Goal: Task Accomplishment & Management: Use online tool/utility

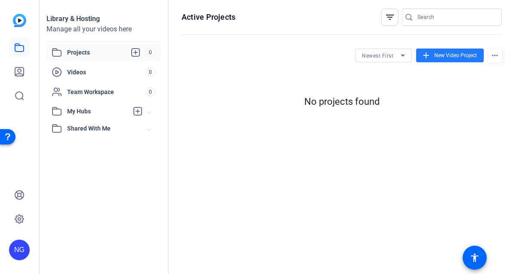
click at [468, 55] on span "New Video Project" at bounding box center [455, 56] width 43 height 8
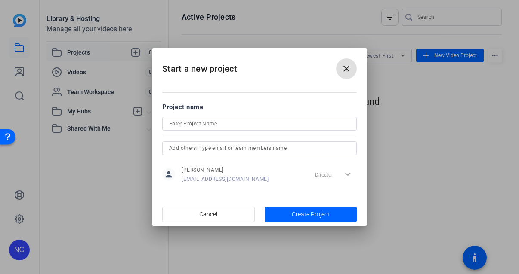
click at [182, 123] on input at bounding box center [259, 124] width 181 height 10
click at [182, 123] on input "Pro" at bounding box center [259, 124] width 181 height 10
click at [204, 123] on input "Project 1 AI v=Video" at bounding box center [259, 124] width 181 height 10
type input "Project 1 AI Video"
click at [288, 212] on span "button" at bounding box center [310, 214] width 92 height 21
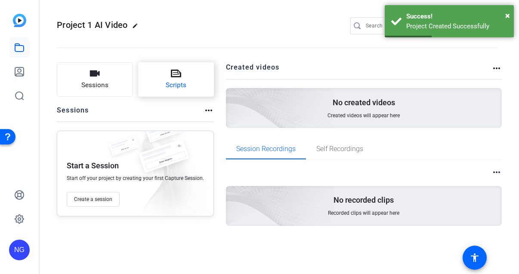
click at [172, 74] on icon at bounding box center [176, 74] width 10 height 8
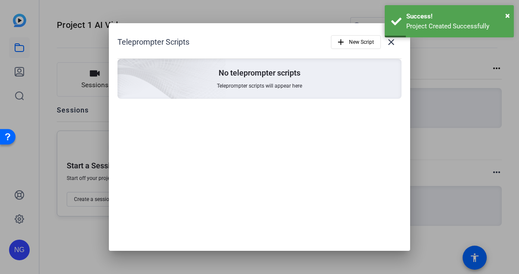
click at [169, 86] on img at bounding box center [123, 67] width 205 height 187
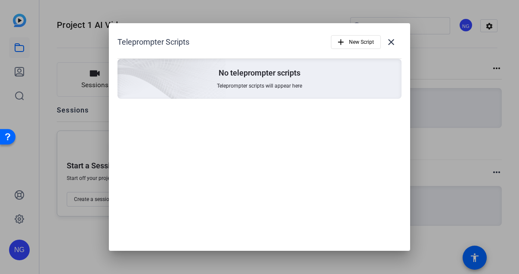
click at [260, 82] on div "No teleprompter scripts Teleprompter scripts will appear here" at bounding box center [259, 79] width 284 height 40
click at [353, 36] on span "New Script" at bounding box center [361, 42] width 25 height 16
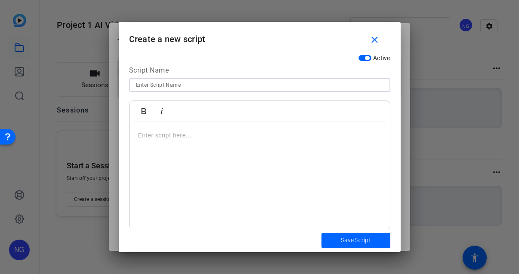
click at [153, 83] on input at bounding box center [259, 85] width 247 height 10
type input "e"
type input "Executive Summary"
click at [160, 138] on p at bounding box center [259, 135] width 243 height 9
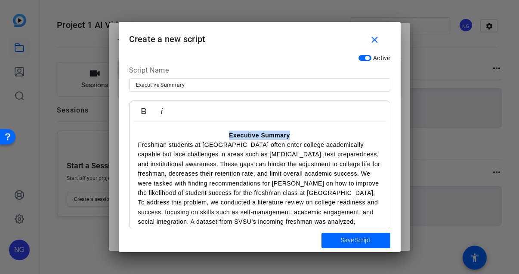
drag, startPoint x: 294, startPoint y: 133, endPoint x: 206, endPoint y: 124, distance: 87.8
click at [206, 124] on div "Executive Summary Freshman students at Saginaw Valley State University often en…" at bounding box center [259, 257] width 260 height 270
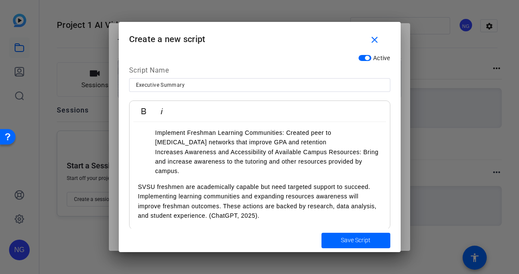
drag, startPoint x: 206, startPoint y: 124, endPoint x: 263, endPoint y: 214, distance: 106.3
click at [263, 214] on p "SVSU freshmen are academically capable but need targeted support to succeed. Im…" at bounding box center [259, 201] width 243 height 39
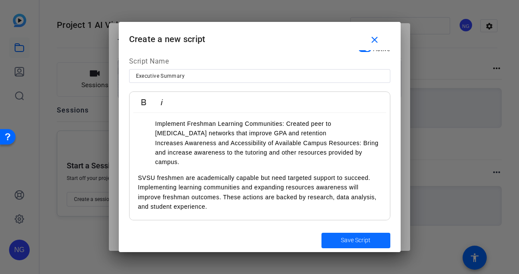
drag, startPoint x: 263, startPoint y: 214, endPoint x: 351, endPoint y: 244, distance: 93.3
click at [351, 244] on span "Save Script" at bounding box center [356, 240] width 30 height 9
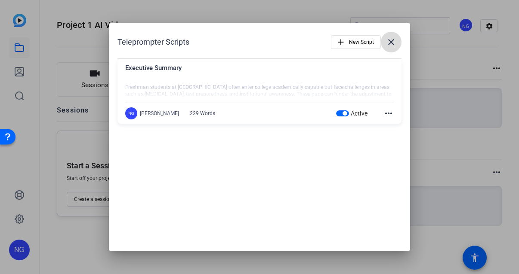
drag, startPoint x: 351, startPoint y: 244, endPoint x: 390, endPoint y: 42, distance: 206.1
click at [390, 42] on mat-icon "close" at bounding box center [391, 42] width 10 height 10
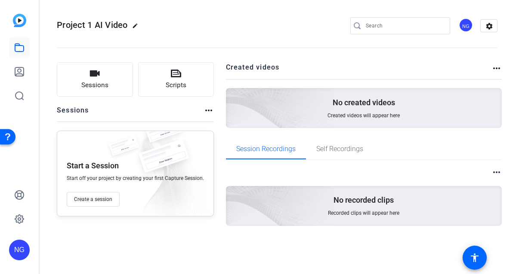
click at [104, 85] on span "Sessions" at bounding box center [94, 85] width 27 height 10
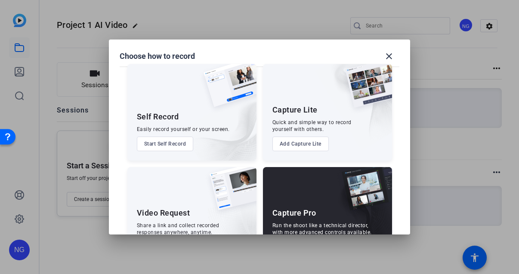
scroll to position [10, 0]
drag, startPoint x: 390, startPoint y: 42, endPoint x: 161, endPoint y: 143, distance: 249.9
click at [161, 143] on button "Start Self Record" at bounding box center [165, 143] width 57 height 15
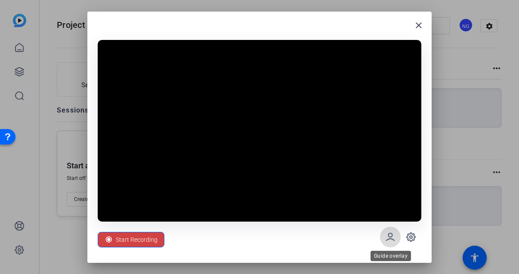
click at [388, 236] on icon at bounding box center [390, 236] width 8 height 7
click at [386, 236] on icon at bounding box center [390, 237] width 10 height 10
click at [407, 239] on icon at bounding box center [410, 237] width 10 height 10
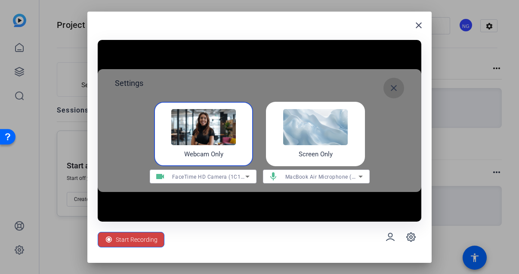
click at [396, 83] on mat-icon "close" at bounding box center [393, 88] width 10 height 10
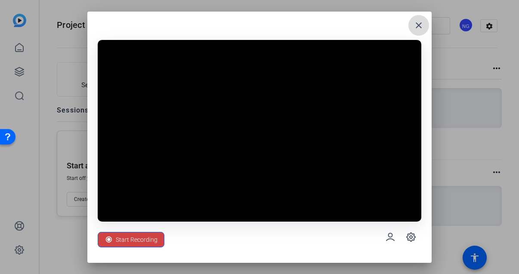
click at [415, 30] on mat-icon "close" at bounding box center [418, 25] width 10 height 10
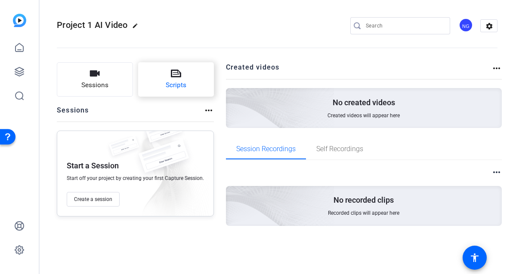
click at [171, 72] on icon at bounding box center [176, 74] width 10 height 8
click at [181, 83] on span "Scripts" at bounding box center [176, 85] width 21 height 10
click at [193, 70] on button "Scripts" at bounding box center [176, 79] width 76 height 34
click at [193, 69] on button "Scripts" at bounding box center [176, 79] width 76 height 34
click at [193, 70] on button "Scripts" at bounding box center [176, 79] width 76 height 34
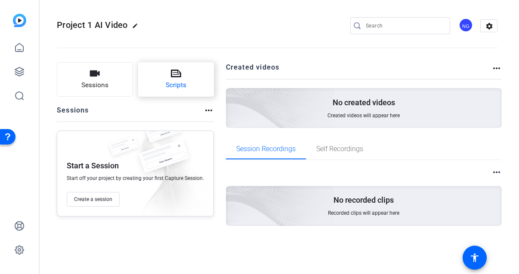
click at [193, 70] on button "Scripts" at bounding box center [176, 79] width 76 height 34
click at [193, 71] on button "Scripts" at bounding box center [176, 79] width 76 height 34
click at [98, 80] on button "Sessions" at bounding box center [95, 79] width 76 height 34
click at [154, 80] on button "Scripts" at bounding box center [176, 79] width 76 height 34
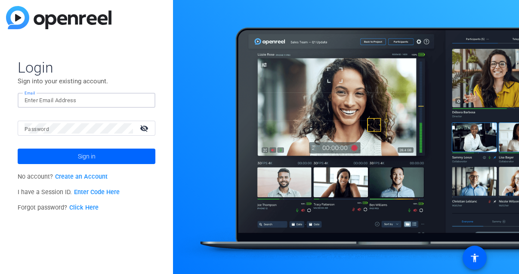
click at [98, 101] on input "Email" at bounding box center [87, 100] width 124 height 10
type input "ngregory53@icloud.com"
click at [18, 149] on button "Sign in" at bounding box center [87, 156] width 138 height 15
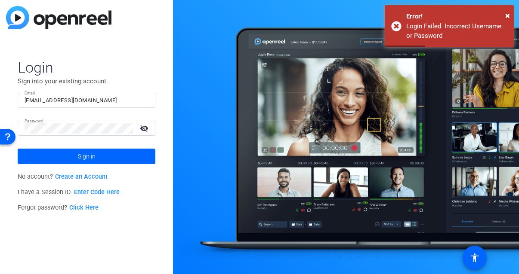
click at [88, 207] on link "Click Here" at bounding box center [83, 207] width 29 height 7
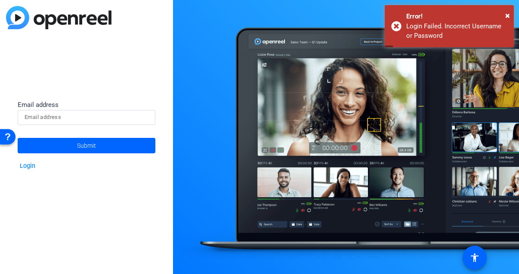
click at [76, 116] on input at bounding box center [87, 117] width 124 height 10
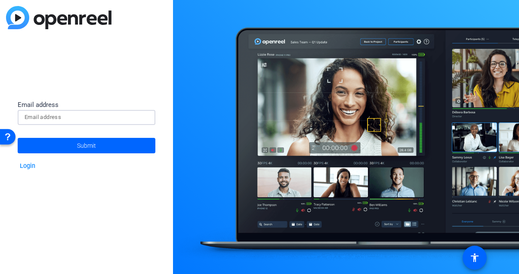
type input "[EMAIL_ADDRESS][DOMAIN_NAME]"
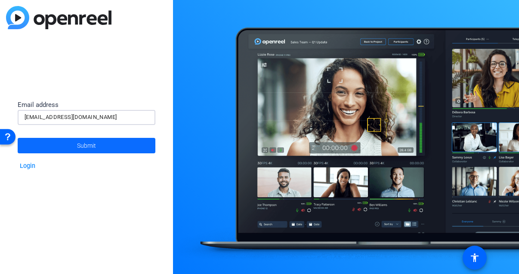
click at [83, 145] on span "Submit" at bounding box center [86, 145] width 19 height 21
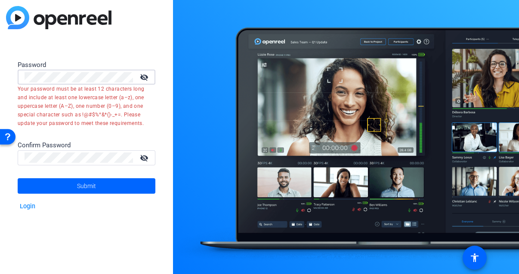
click at [142, 71] on mat-icon "visibility_off" at bounding box center [145, 77] width 21 height 12
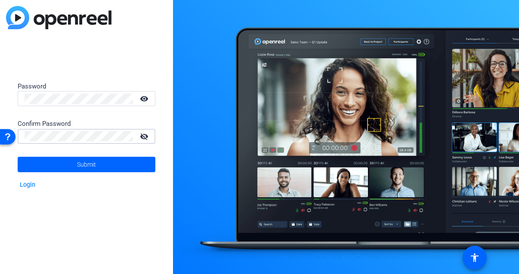
click at [144, 134] on mat-icon "visibility_off" at bounding box center [145, 136] width 21 height 12
click at [138, 160] on span at bounding box center [87, 164] width 138 height 21
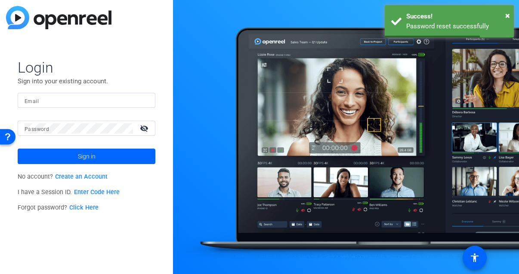
click at [50, 106] on div at bounding box center [87, 100] width 124 height 15
type input "njgregor@svsu.edu"
click at [65, 134] on div at bounding box center [79, 128] width 108 height 15
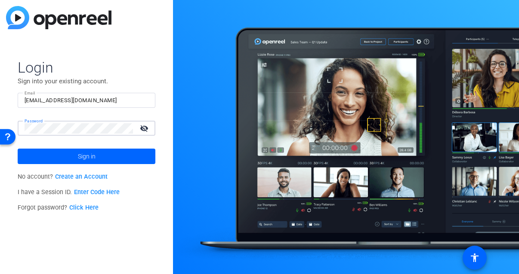
click at [18, 149] on button "Sign in" at bounding box center [87, 156] width 138 height 15
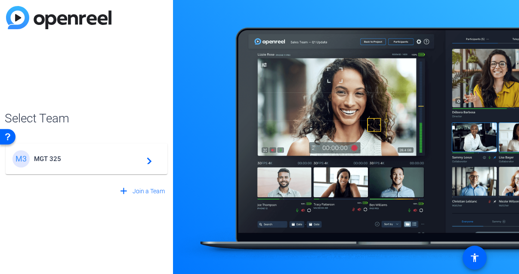
click at [53, 156] on span "MGT 325" at bounding box center [87, 159] width 107 height 8
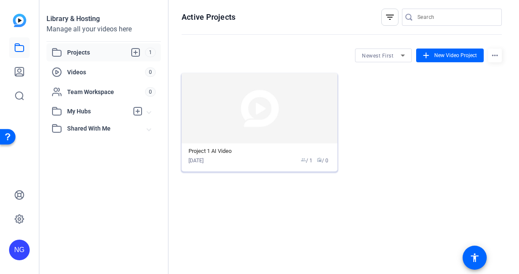
click at [245, 164] on mat-card-content "Project 1 AI Video Sep 29, 2025 group / 1 radio / 0" at bounding box center [259, 158] width 156 height 28
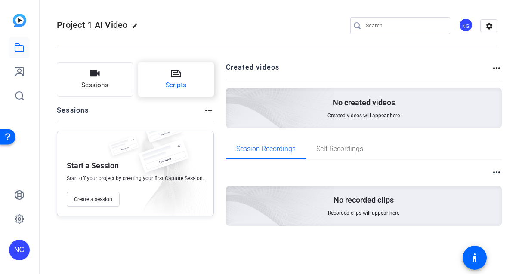
click at [184, 83] on button "Scripts" at bounding box center [176, 79] width 76 height 34
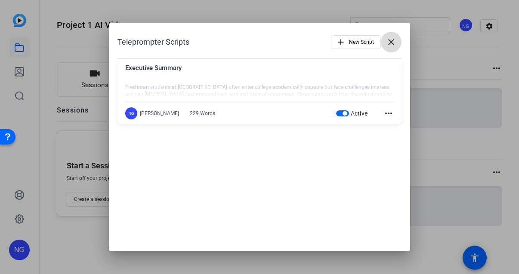
click at [387, 44] on mat-icon "close" at bounding box center [391, 42] width 10 height 10
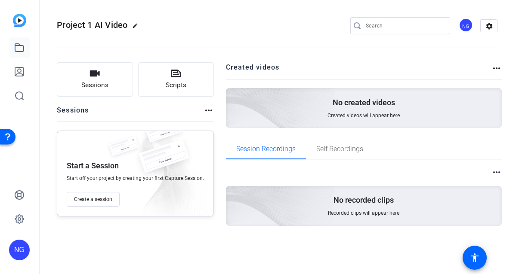
click at [330, 112] on img at bounding box center [231, 96] width 205 height 187
click at [115, 193] on button "Create a session" at bounding box center [93, 199] width 53 height 15
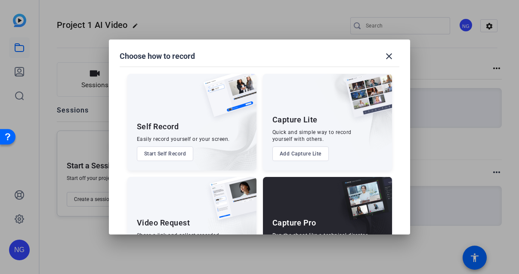
scroll to position [47, 0]
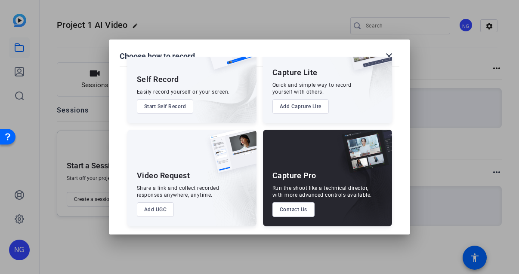
click at [154, 212] on button "Add UGC" at bounding box center [155, 210] width 37 height 15
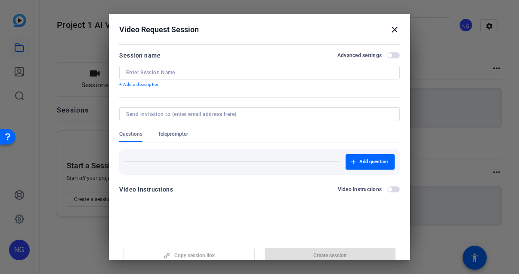
scroll to position [1, 0]
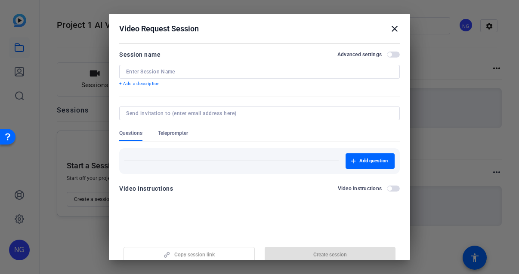
click at [227, 69] on input at bounding box center [259, 71] width 267 height 7
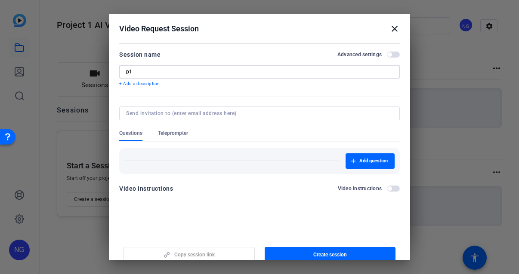
scroll to position [11, 0]
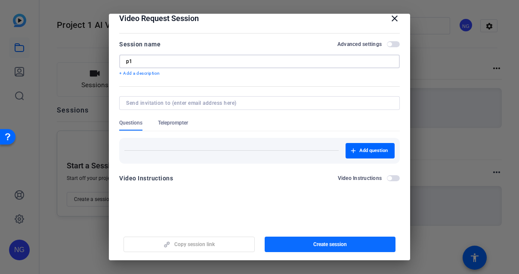
type input "p1"
click at [305, 249] on span "button" at bounding box center [329, 244] width 131 height 21
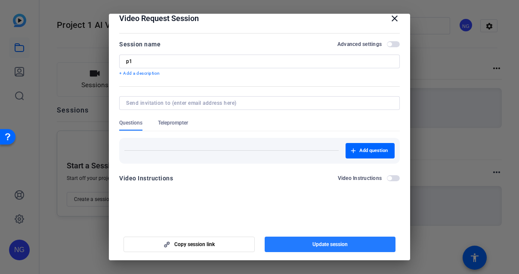
click at [335, 244] on span "Update session" at bounding box center [329, 244] width 35 height 7
click at [390, 20] on mat-icon "close" at bounding box center [394, 18] width 10 height 10
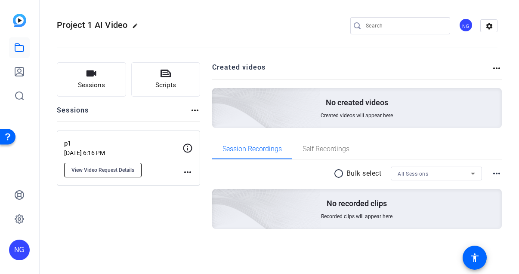
click at [111, 170] on span "View Video Request Details" at bounding box center [102, 170] width 63 height 7
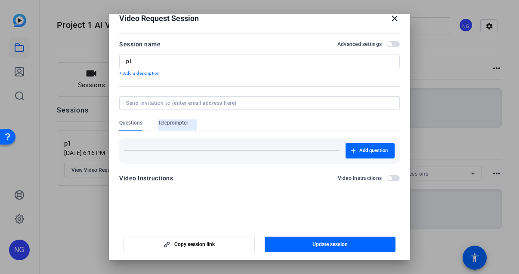
click at [175, 124] on span "Teleprompter" at bounding box center [173, 123] width 30 height 7
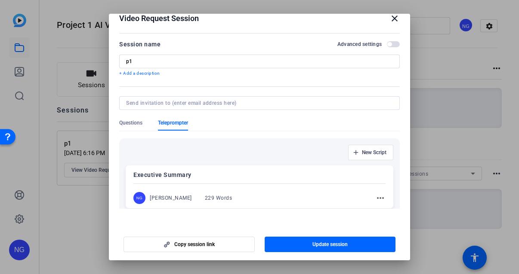
scroll to position [52, 0]
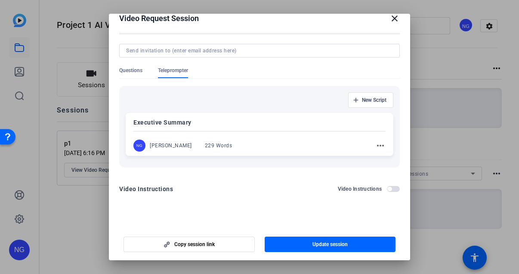
click at [246, 125] on p "Executive Summary" at bounding box center [259, 122] width 252 height 10
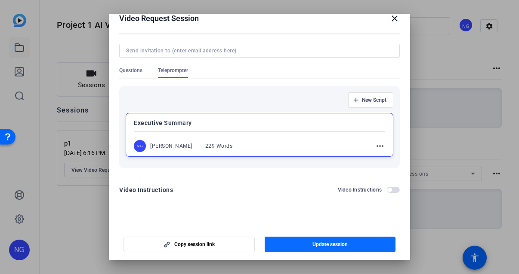
click at [318, 244] on span "Update session" at bounding box center [329, 244] width 35 height 7
click at [392, 18] on mat-icon "close" at bounding box center [394, 18] width 10 height 10
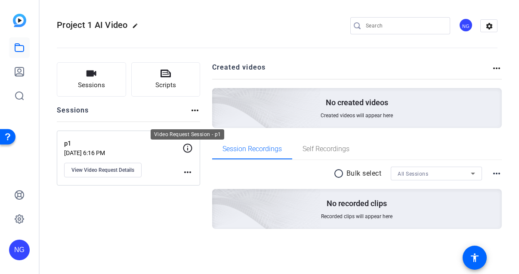
click at [187, 150] on icon at bounding box center [187, 148] width 9 height 9
click at [187, 174] on mat-icon "more_horiz" at bounding box center [187, 172] width 10 height 10
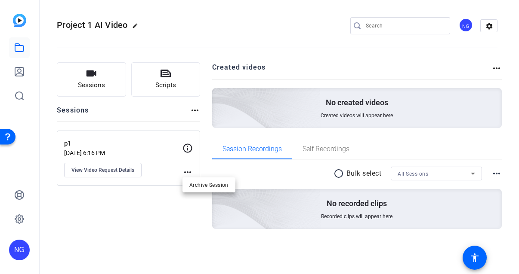
click at [126, 143] on div at bounding box center [259, 137] width 519 height 274
click at [153, 143] on p "p1" at bounding box center [123, 144] width 118 height 10
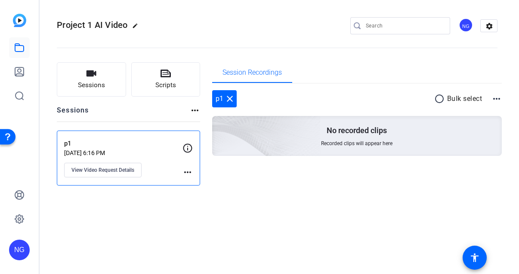
click at [369, 148] on div "No recorded clips Recorded clips will appear here" at bounding box center [357, 136] width 290 height 40
click at [498, 94] on mat-icon "more_horiz" at bounding box center [496, 99] width 10 height 10
click at [486, 109] on span "View Archived Clips" at bounding box center [470, 110] width 49 height 10
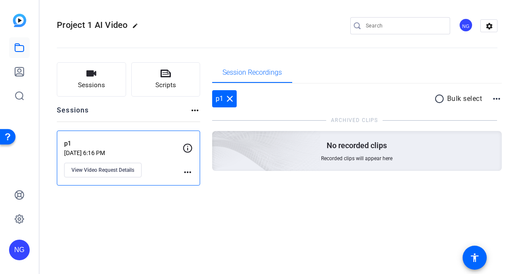
click at [494, 98] on mat-icon "more_horiz" at bounding box center [496, 99] width 10 height 10
click at [491, 111] on span "Hide Archived Clips" at bounding box center [470, 110] width 48 height 10
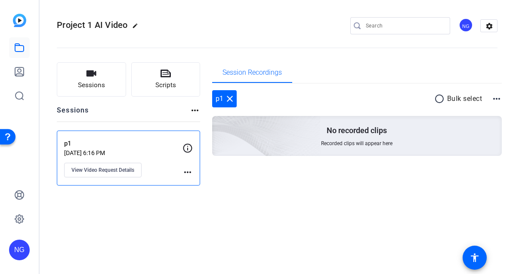
click at [163, 163] on div "p1 Sep 29, 2025 @ 6:16 PM View Video Request Details" at bounding box center [123, 158] width 118 height 39
click at [184, 169] on mat-icon "more_horiz" at bounding box center [187, 172] width 10 height 10
click at [158, 144] on div at bounding box center [259, 137] width 519 height 274
click at [94, 92] on button "Sessions" at bounding box center [91, 79] width 69 height 34
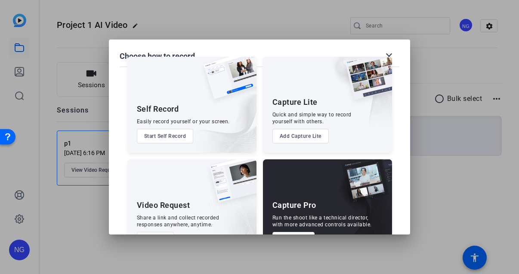
scroll to position [17, 0]
click at [181, 135] on button "Start Self Record" at bounding box center [165, 136] width 57 height 15
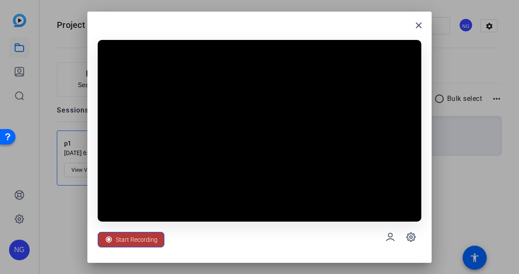
click at [143, 239] on span "Start Recording" at bounding box center [137, 240] width 42 height 16
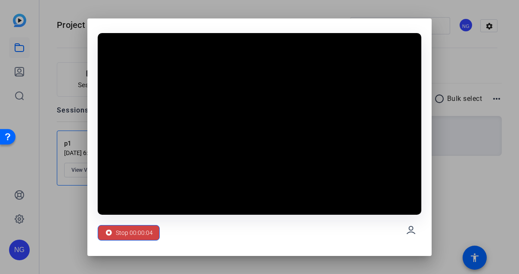
click at [143, 239] on span "Stop 00:00:04" at bounding box center [134, 233] width 37 height 16
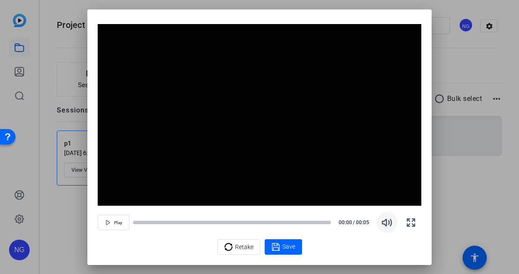
click at [385, 224] on icon "button" at bounding box center [386, 223] width 10 height 10
click at [273, 249] on icon at bounding box center [275, 247] width 8 height 8
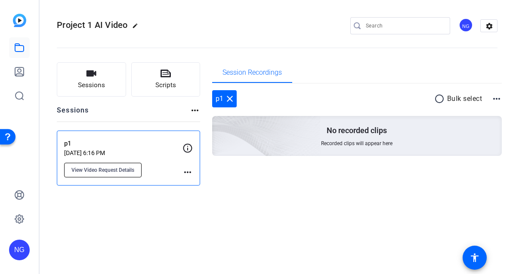
click at [120, 170] on span "View Video Request Details" at bounding box center [102, 170] width 63 height 7
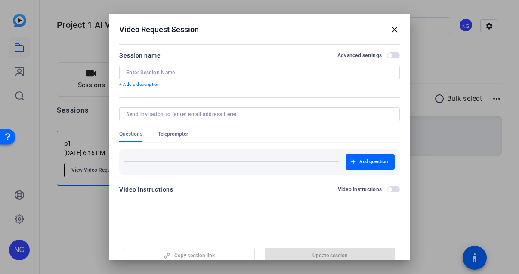
type input "p1"
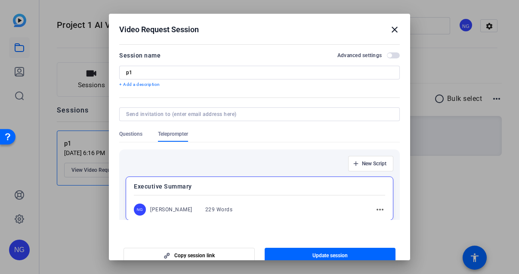
scroll to position [53, 0]
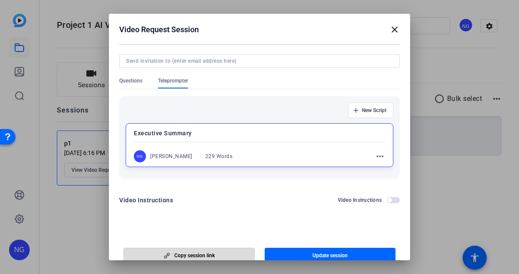
click at [204, 256] on span "Copy session link" at bounding box center [194, 255] width 40 height 7
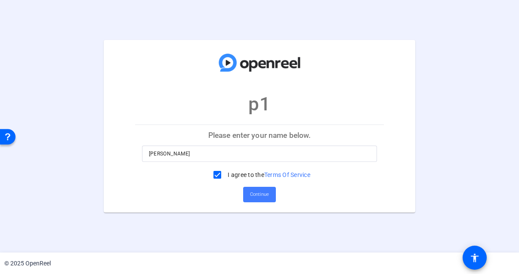
click at [257, 195] on span "Continue" at bounding box center [259, 194] width 19 height 13
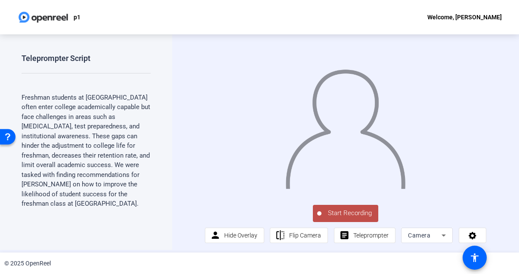
click at [365, 212] on span "Start Recording" at bounding box center [349, 214] width 57 height 10
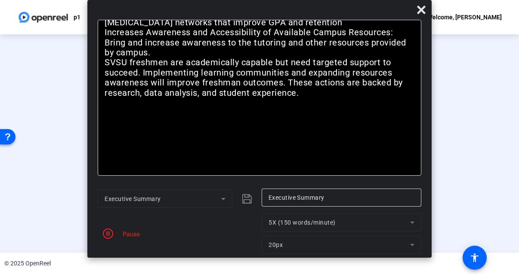
click at [142, 236] on div "Pause" at bounding box center [178, 234] width 160 height 40
click at [103, 237] on icon "button" at bounding box center [108, 234] width 10 height 10
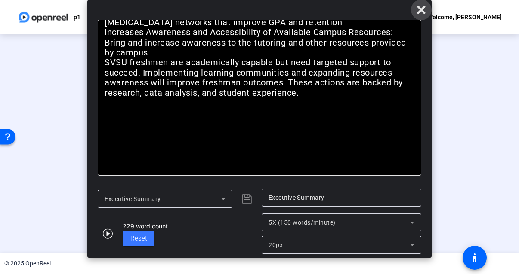
click at [417, 13] on icon at bounding box center [421, 10] width 8 height 8
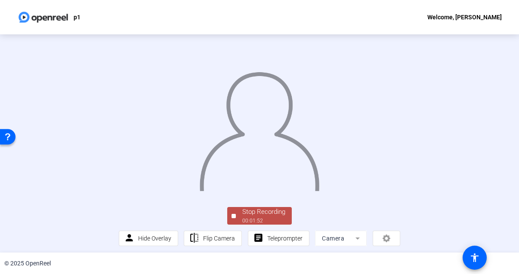
scroll to position [17, 0]
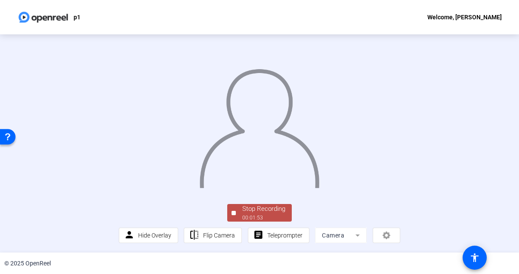
click at [269, 214] on div "Stop Recording" at bounding box center [263, 209] width 43 height 10
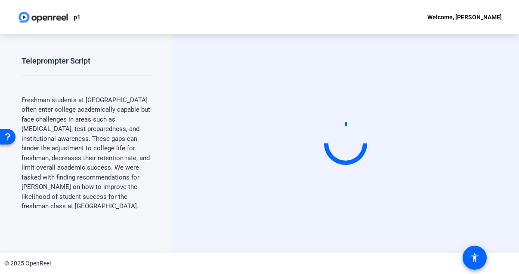
scroll to position [0, 0]
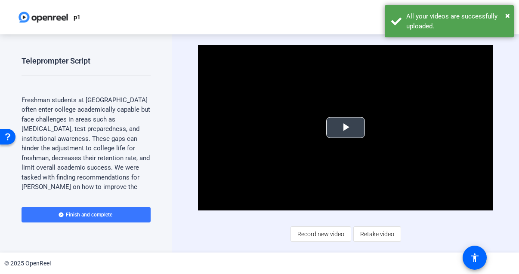
click at [345, 128] on span "Video Player" at bounding box center [345, 128] width 0 height 0
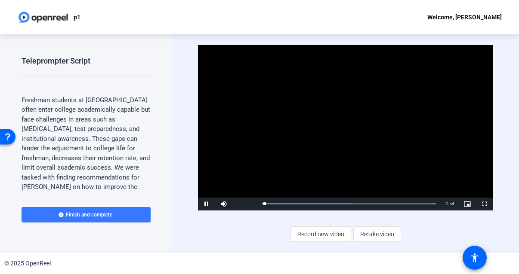
click at [341, 128] on video "Video Player" at bounding box center [345, 128] width 295 height 166
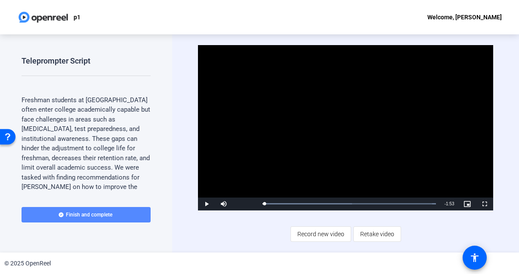
click at [66, 212] on span "Finish and complete" at bounding box center [89, 215] width 46 height 7
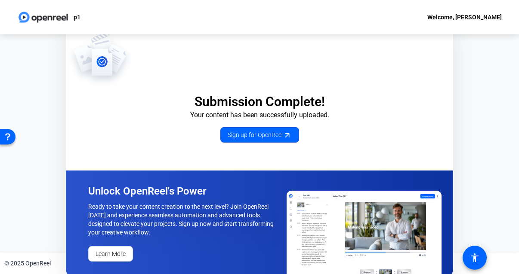
click at [470, 25] on div "p1 Welcome, Nina Gregory" at bounding box center [259, 17] width 519 height 34
click at [469, 12] on div "Welcome, Nina Gregory" at bounding box center [464, 17] width 74 height 10
click at [469, 18] on div at bounding box center [259, 137] width 519 height 274
click at [258, 136] on span "Sign up for OpenReel" at bounding box center [259, 135] width 64 height 9
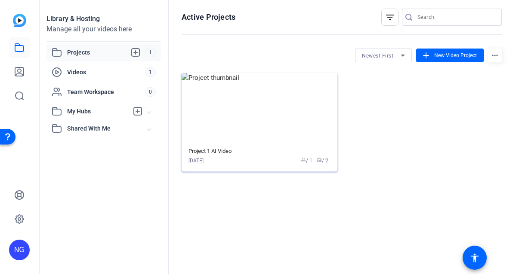
click at [313, 152] on div "Project 1 AI Video" at bounding box center [259, 151] width 142 height 7
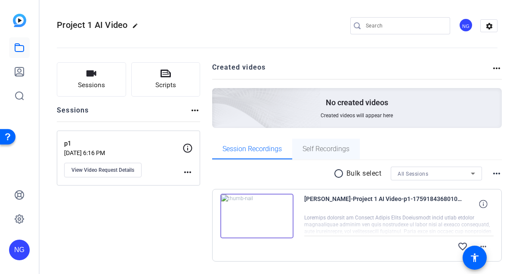
scroll to position [26, 0]
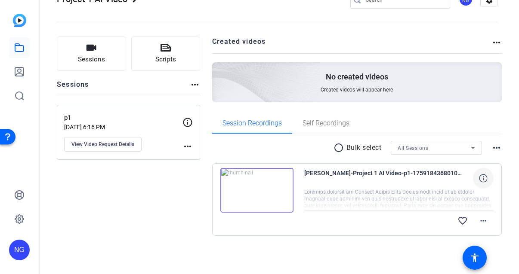
click at [480, 180] on icon at bounding box center [483, 178] width 8 height 8
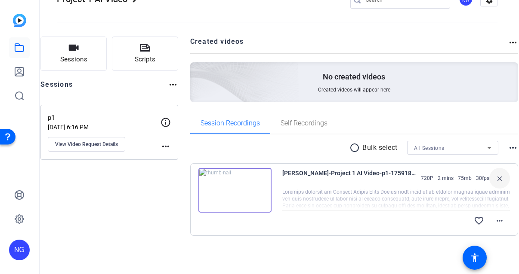
click at [494, 181] on mat-icon "close" at bounding box center [499, 178] width 10 height 11
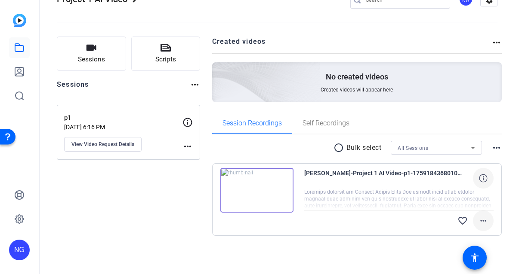
click at [478, 218] on mat-icon "more_horiz" at bounding box center [483, 221] width 10 height 10
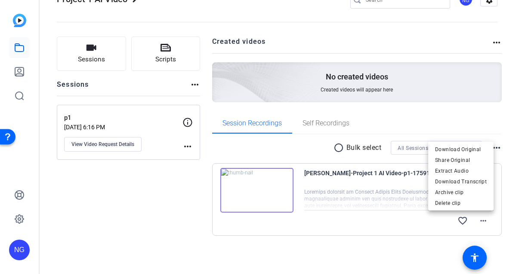
click at [301, 140] on div at bounding box center [259, 137] width 519 height 274
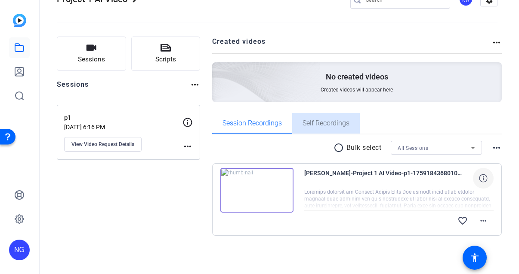
click at [320, 121] on span "Self Recordings" at bounding box center [325, 123] width 47 height 7
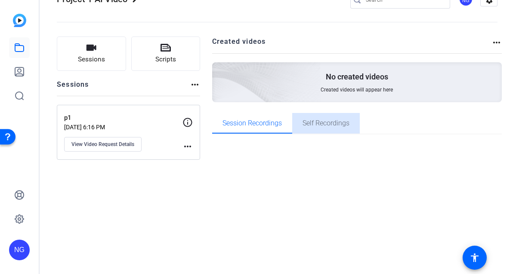
scroll to position [0, 0]
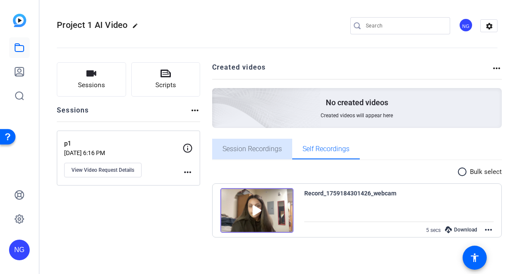
click at [266, 149] on span "Session Recordings" at bounding box center [251, 149] width 59 height 7
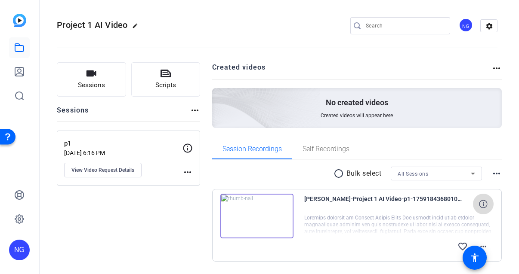
click at [481, 205] on icon at bounding box center [483, 204] width 8 height 8
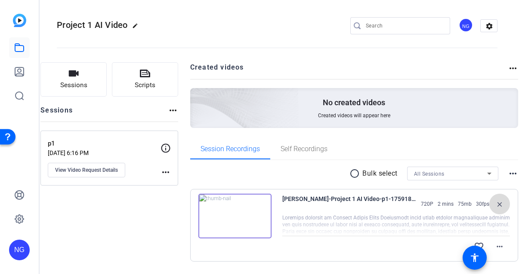
click at [494, 205] on mat-icon "close" at bounding box center [499, 204] width 10 height 11
